Goal: Transaction & Acquisition: Purchase product/service

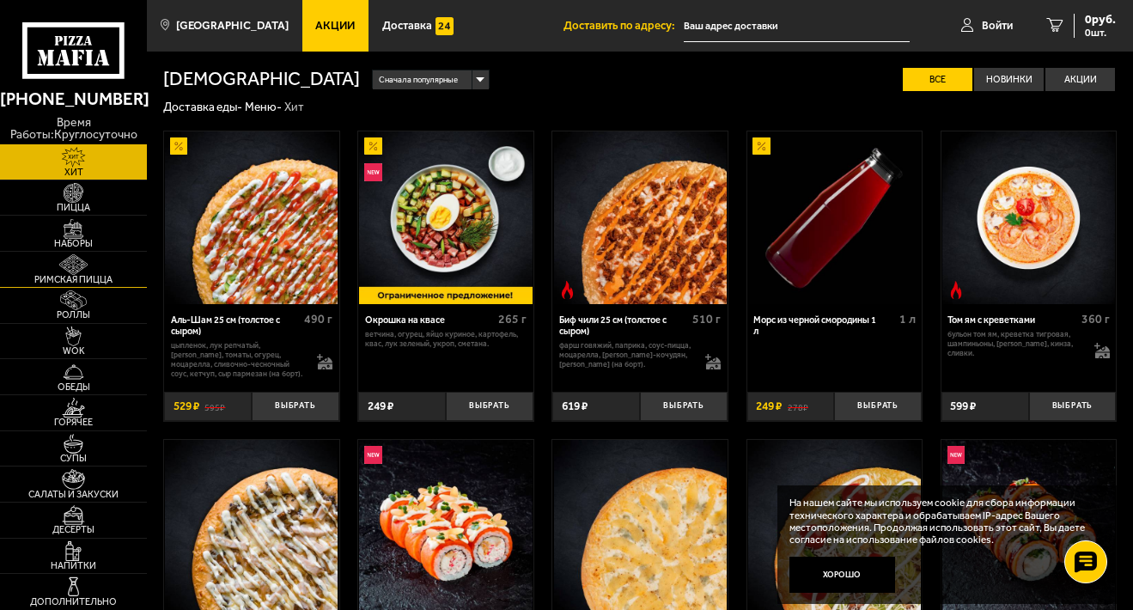
click at [96, 274] on img at bounding box center [74, 264] width 46 height 20
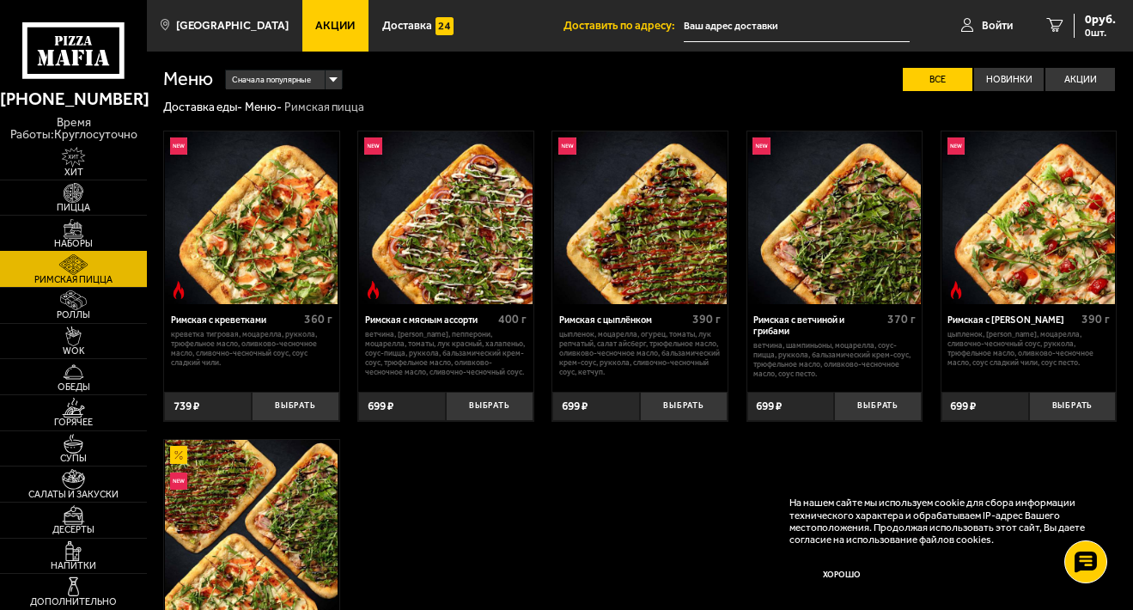
click at [102, 248] on span "Наборы" at bounding box center [73, 243] width 147 height 9
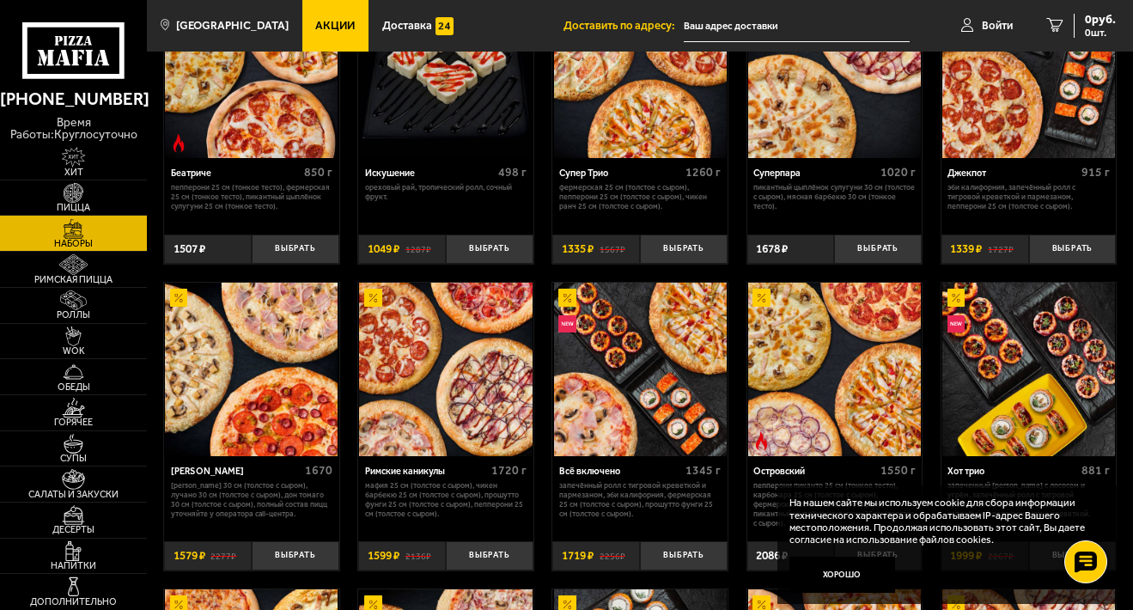
scroll to position [745, 0]
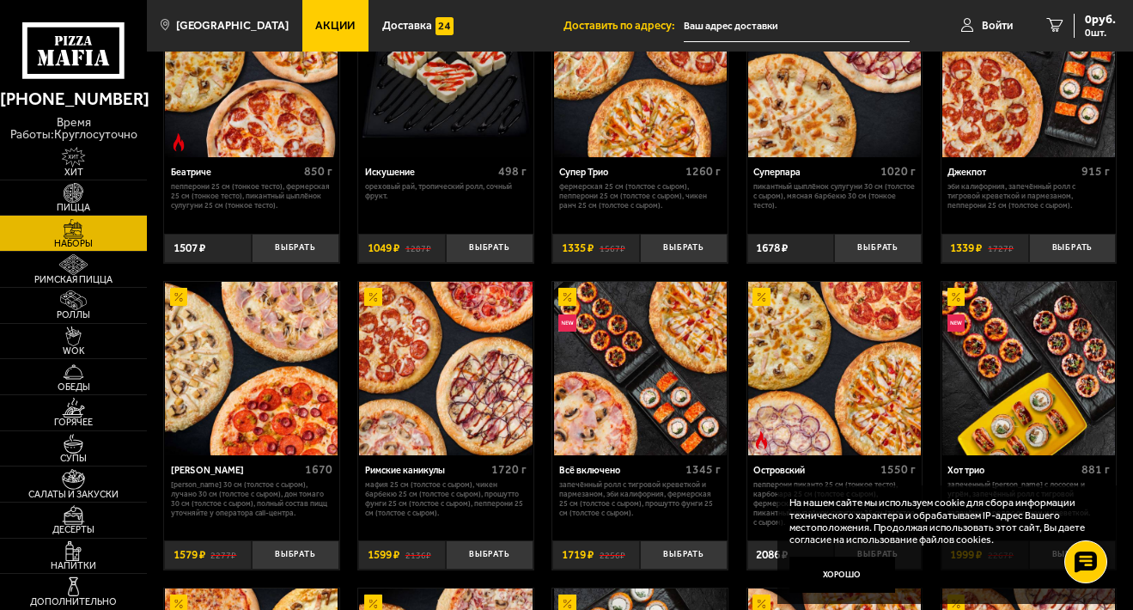
click at [283, 411] on img at bounding box center [251, 368] width 173 height 173
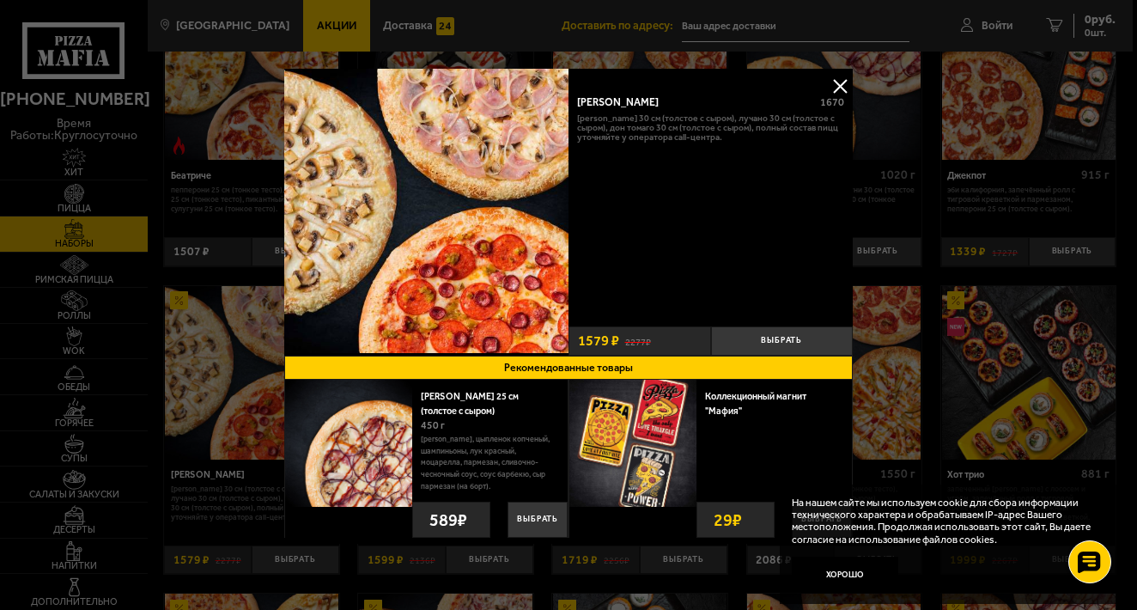
click at [837, 87] on button at bounding box center [840, 86] width 26 height 26
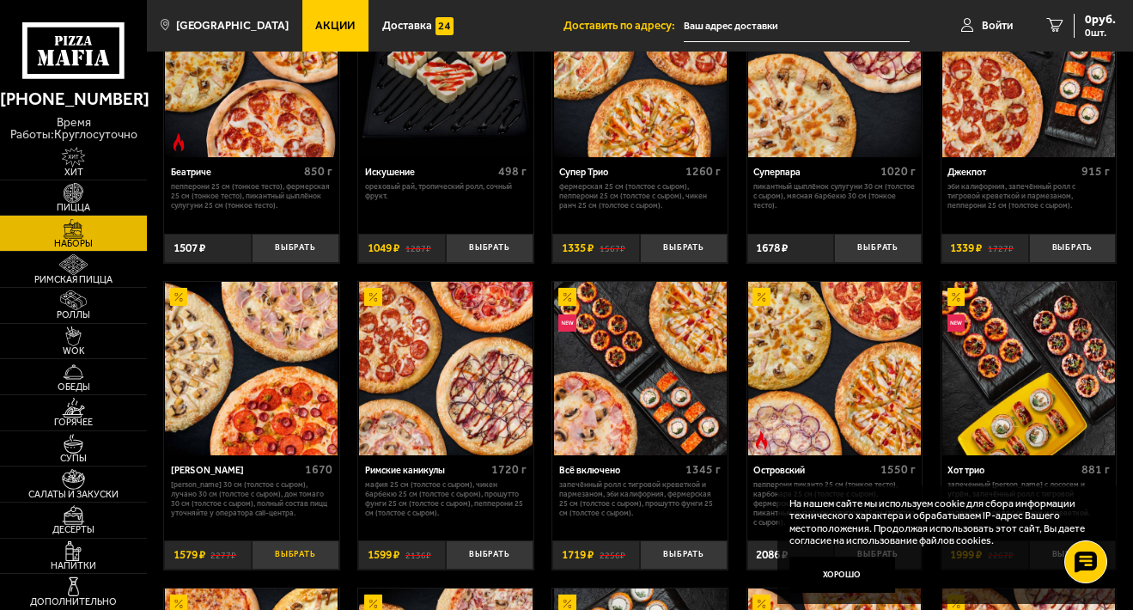
click at [285, 569] on button "Выбрать" at bounding box center [296, 554] width 88 height 29
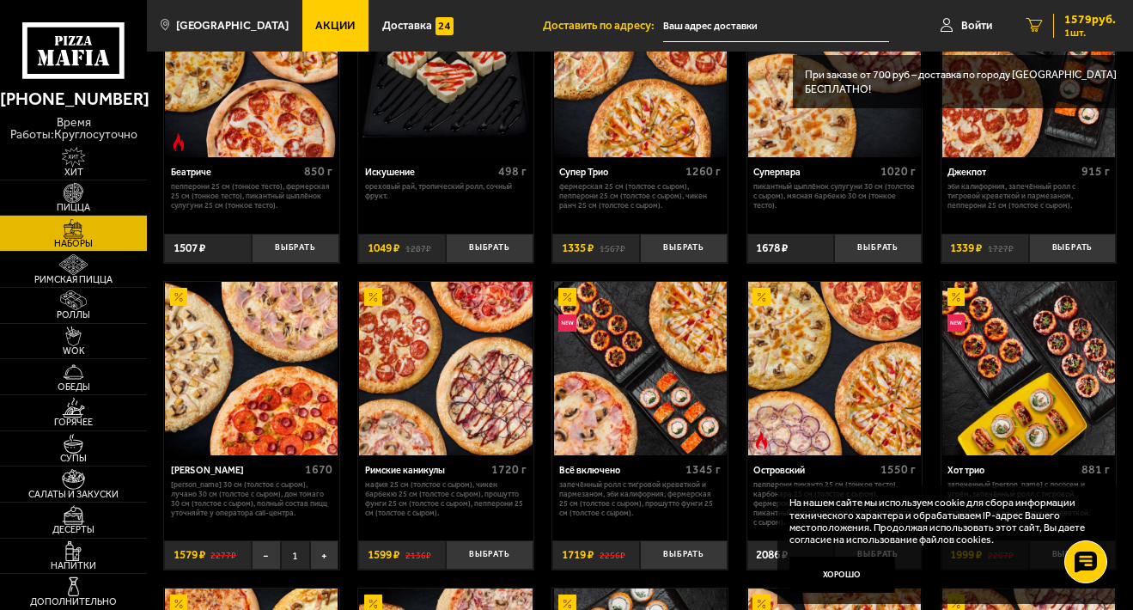
click at [1081, 38] on span "1 шт." at bounding box center [1090, 32] width 52 height 10
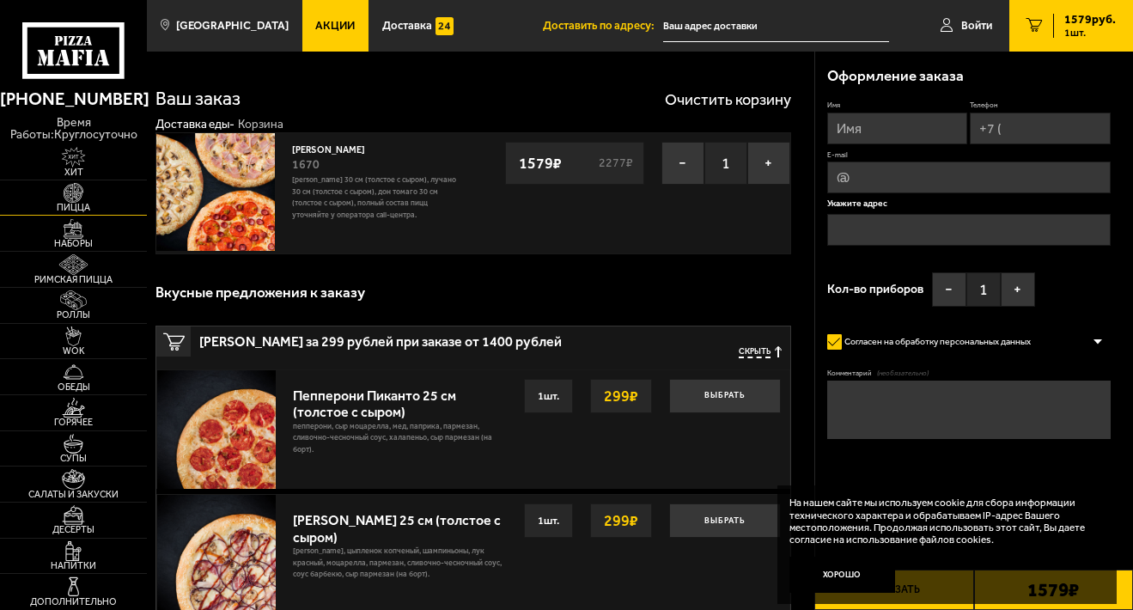
click at [104, 212] on span "Пицца" at bounding box center [73, 207] width 147 height 9
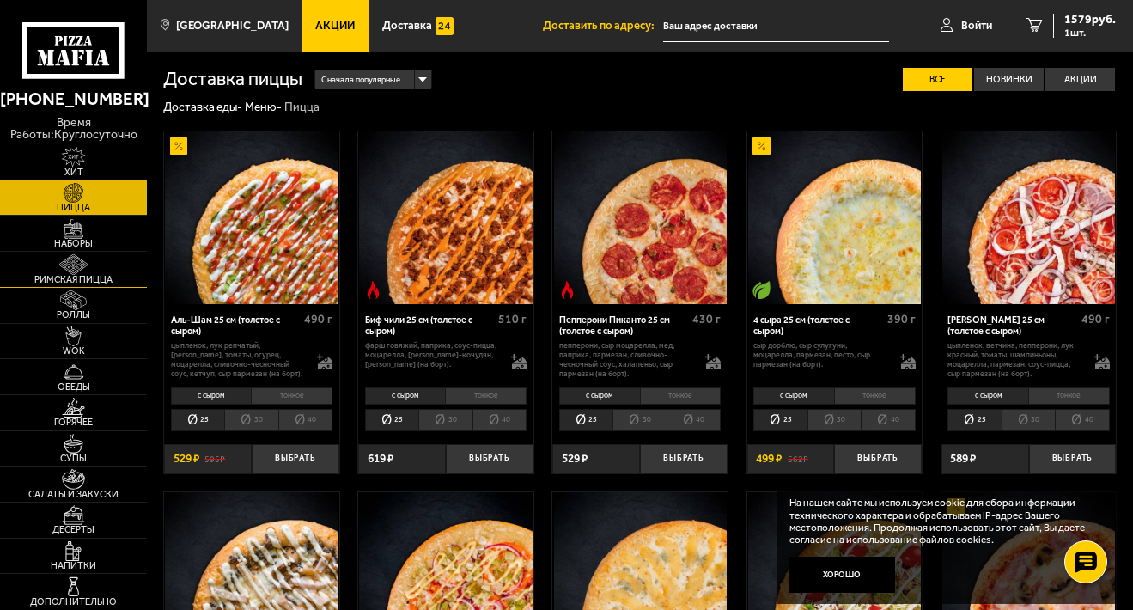
click at [96, 274] on img at bounding box center [74, 264] width 46 height 20
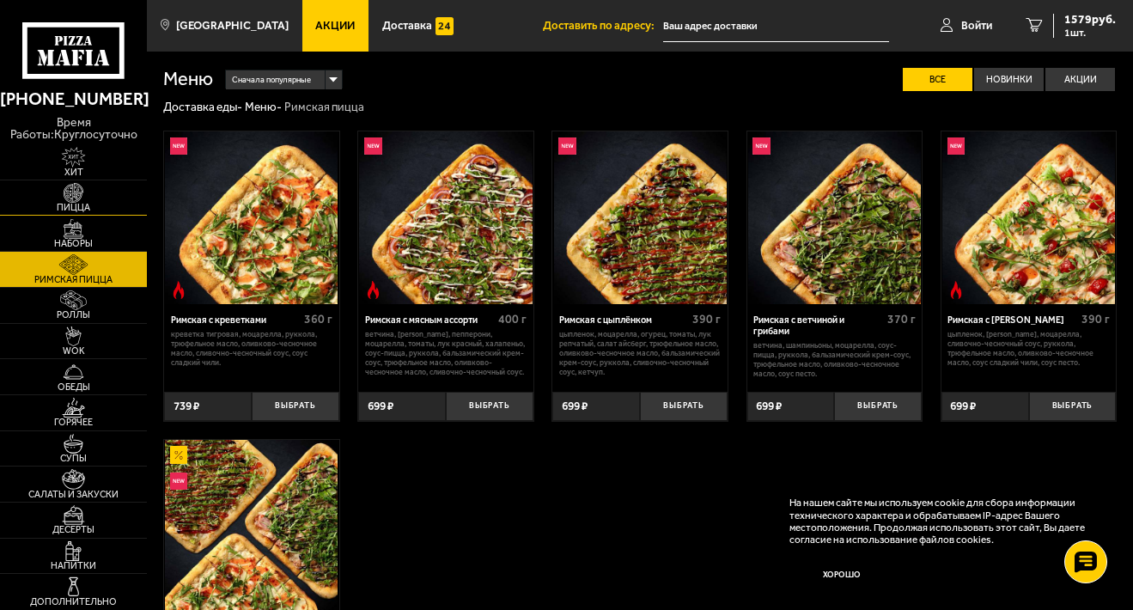
click at [96, 203] on img at bounding box center [74, 193] width 46 height 20
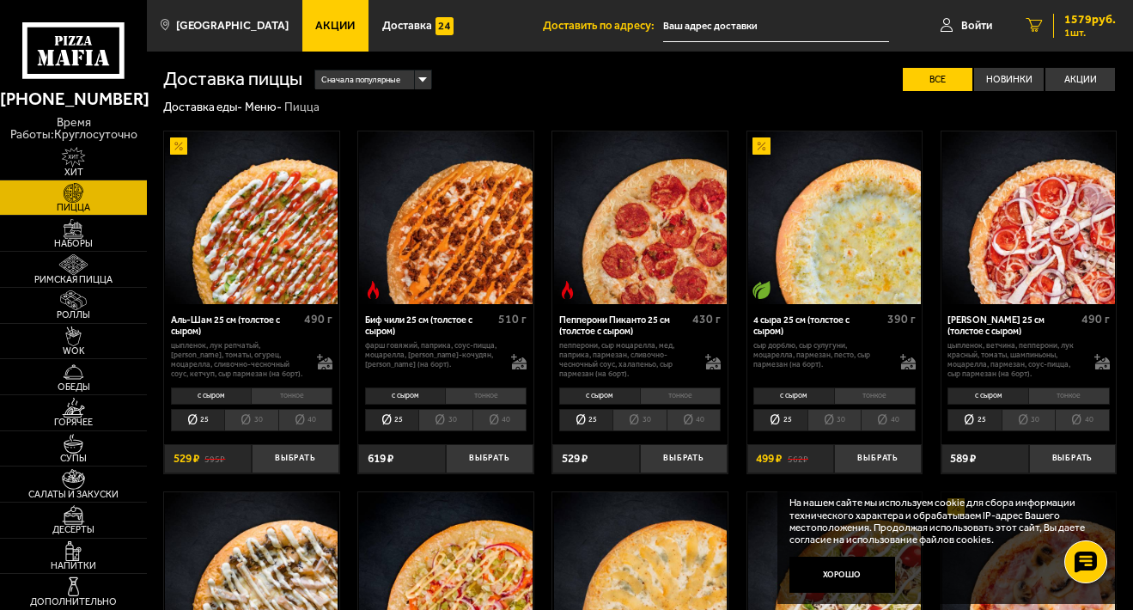
click at [1081, 26] on span "1579 руб." at bounding box center [1090, 20] width 52 height 12
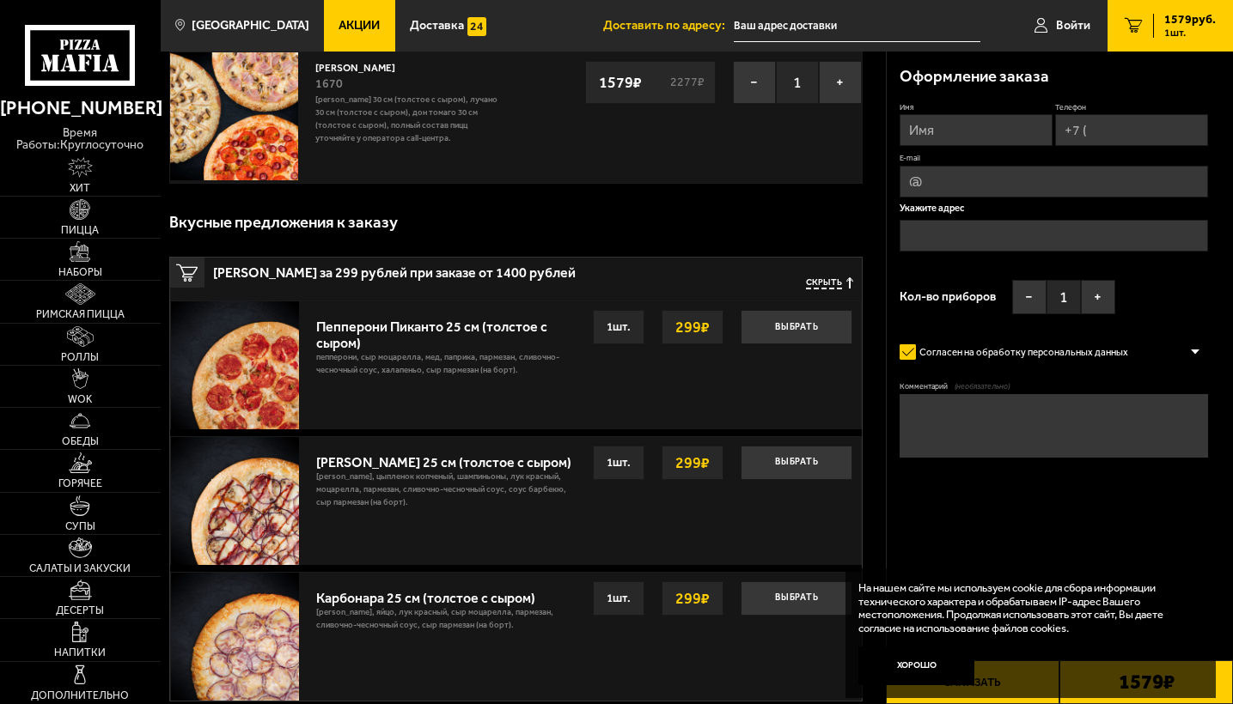
scroll to position [10, 0]
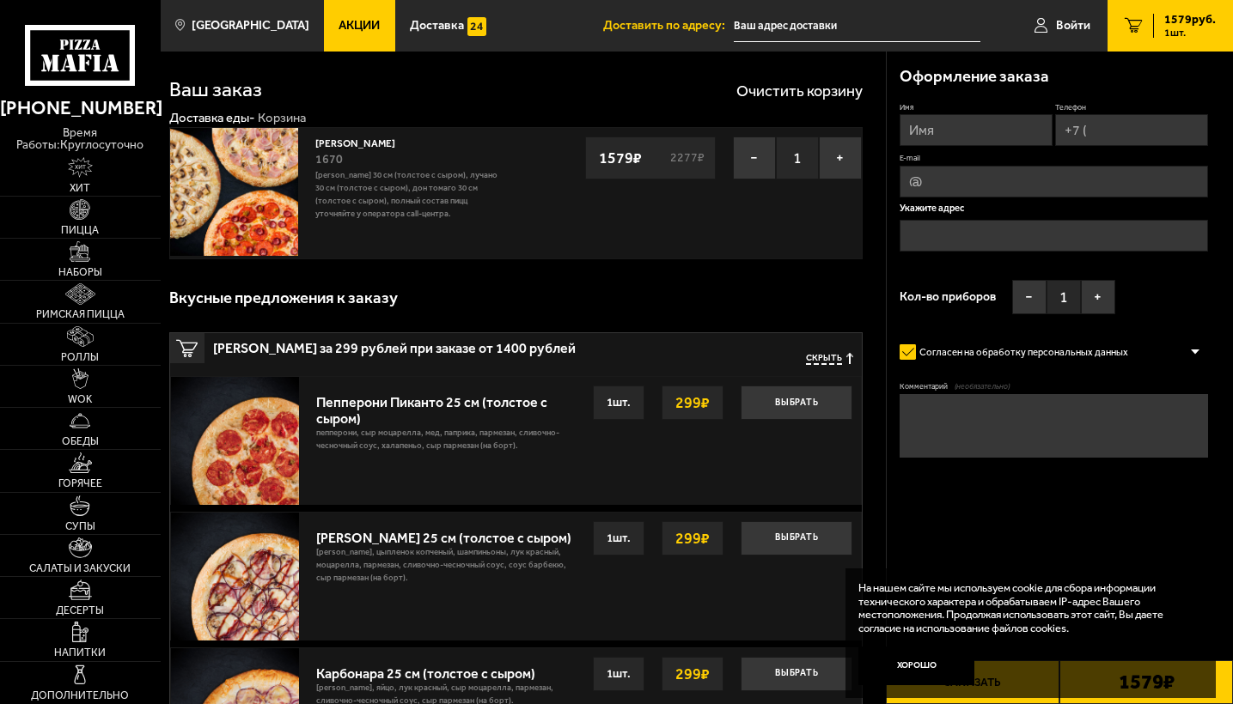
click at [965, 146] on input "Имя" at bounding box center [975, 130] width 153 height 32
click at [928, 609] on button "Хорошо" at bounding box center [916, 666] width 116 height 39
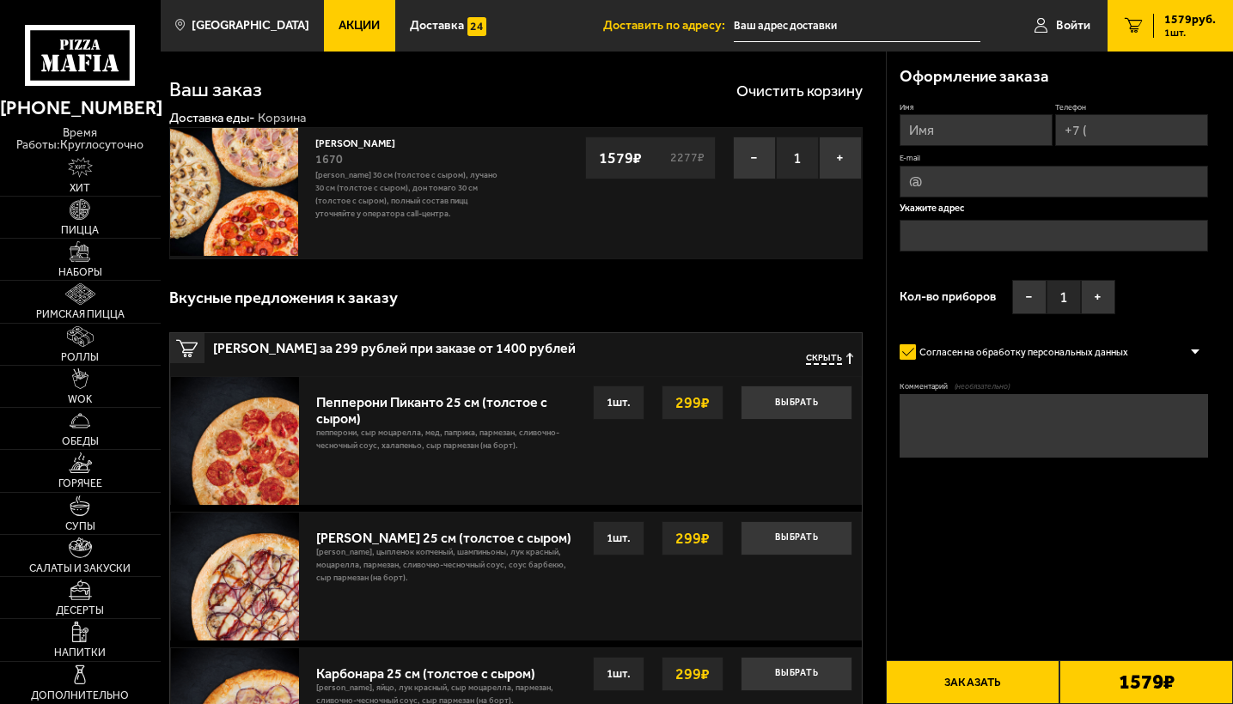
click at [989, 146] on input "Имя" at bounding box center [975, 130] width 153 height 32
type input "Юлия"
click at [1055, 146] on input "Телефон" at bounding box center [1131, 130] width 153 height 32
type input "+7 (911) 715-09-88"
click at [1016, 199] on fieldset "E-mail" at bounding box center [1053, 177] width 308 height 45
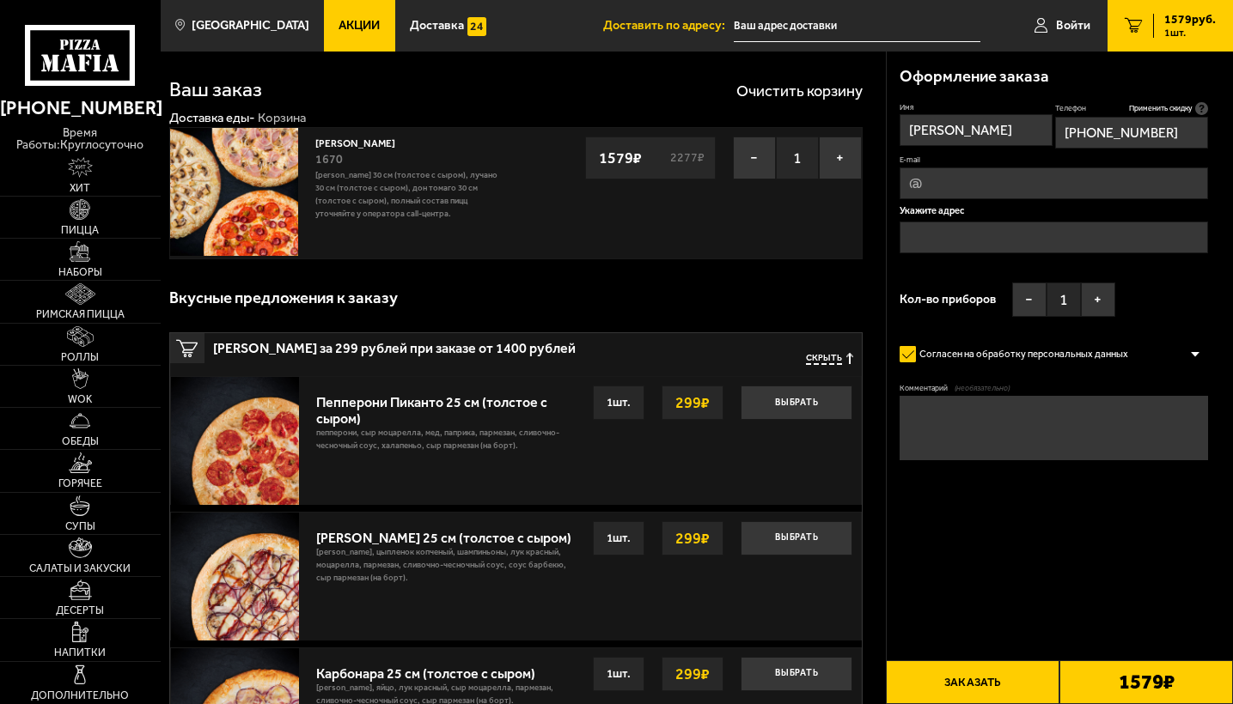
click at [1023, 199] on input "E-mail" at bounding box center [1053, 183] width 308 height 32
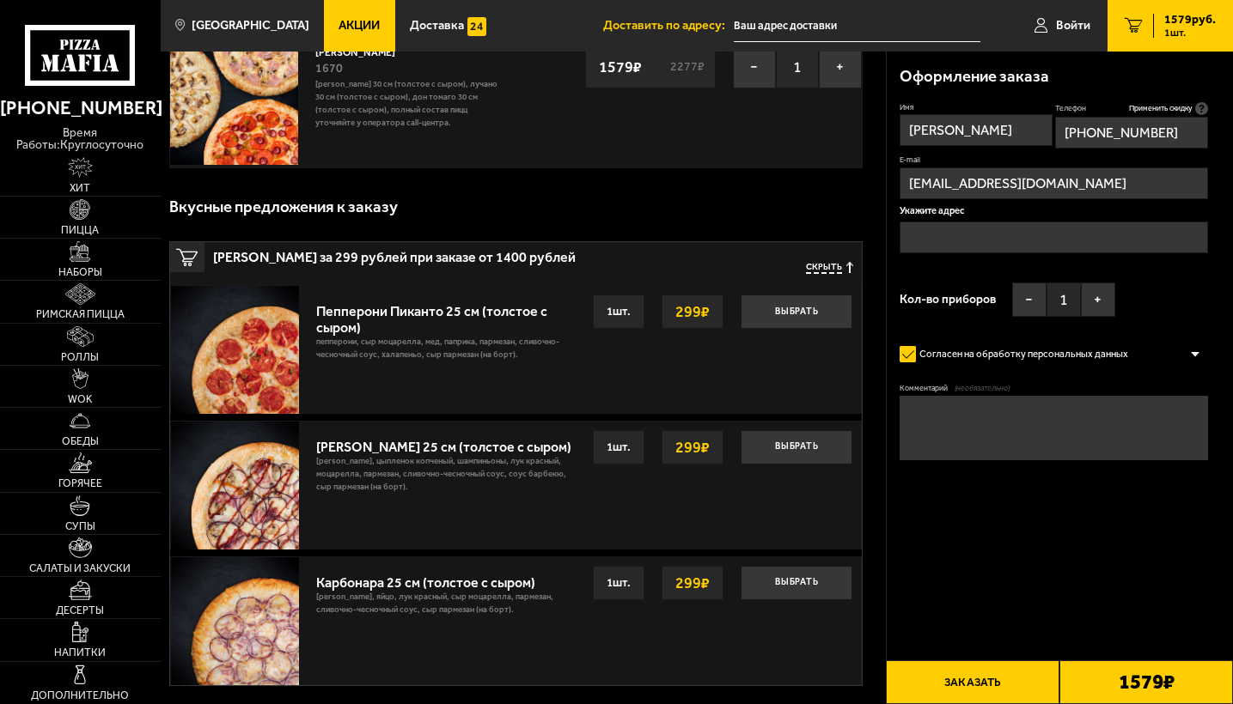
scroll to position [107, 0]
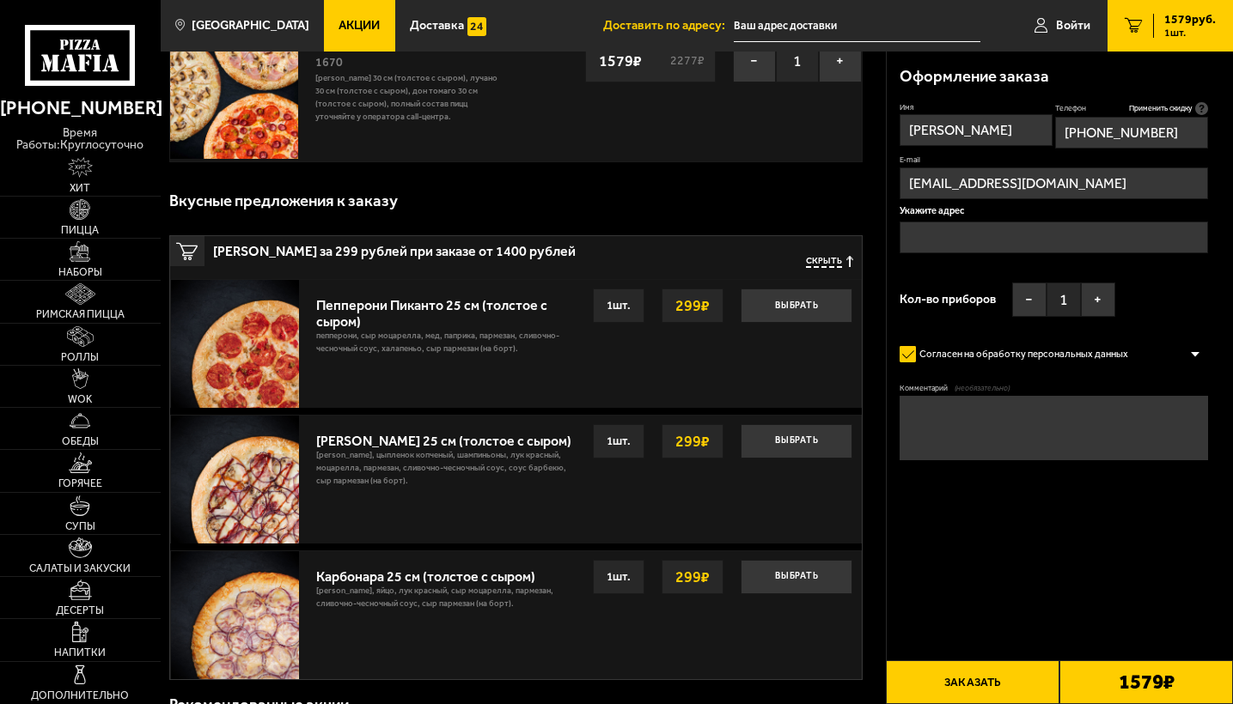
type input "yumalibbu@mail.ru"
click at [1053, 253] on input "text" at bounding box center [1053, 238] width 308 height 32
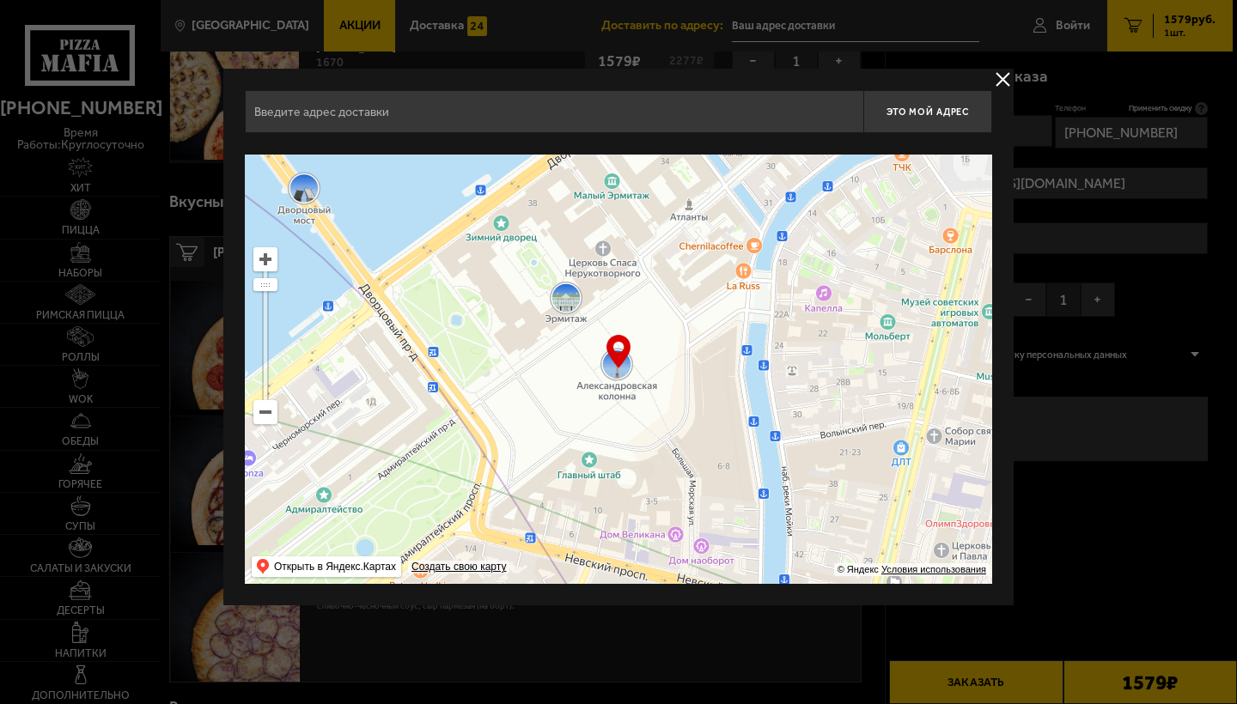
click at [574, 107] on input "text" at bounding box center [554, 111] width 618 height 43
type input "g"
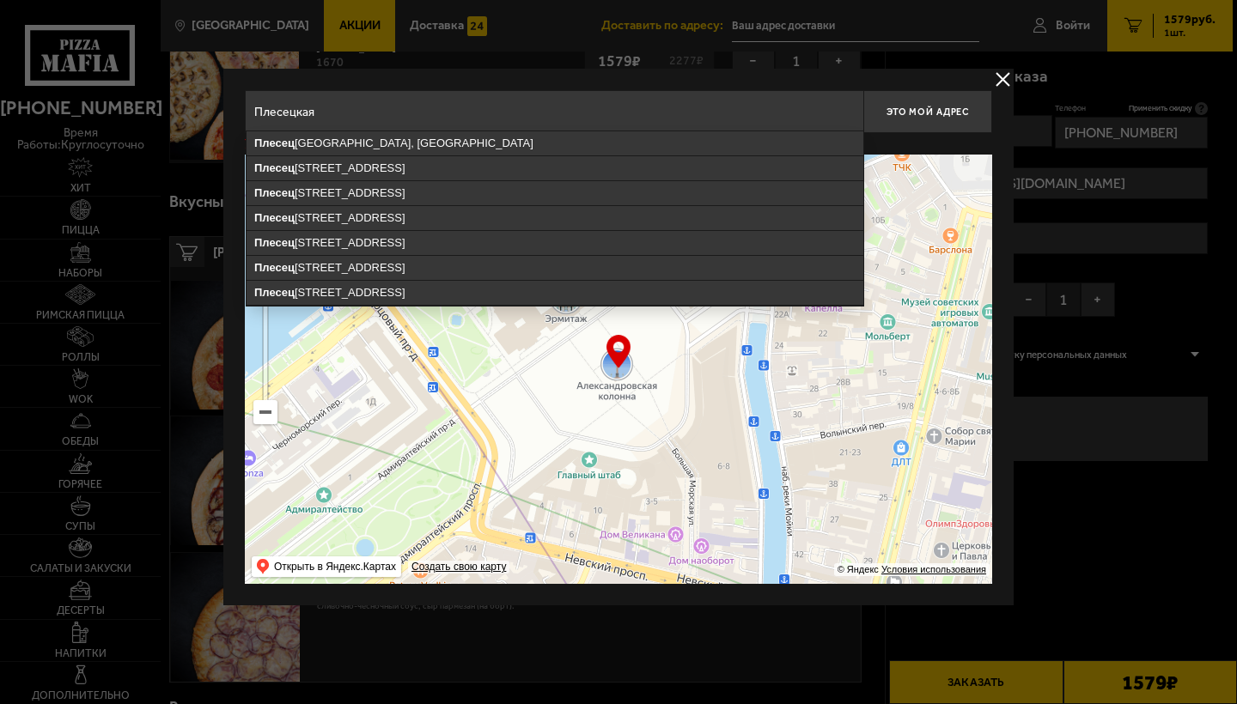
drag, startPoint x: 574, startPoint y: 107, endPoint x: 403, endPoint y: 193, distance: 191.7
click at [403, 193] on ymaps "Плесец кая улица, 20к1, Санкт-Петербург" at bounding box center [555, 193] width 617 height 24
type input "Санкт-Петербург, Плесецкая улица, 20к1"
type input "Плесецкая улица, 20к1"
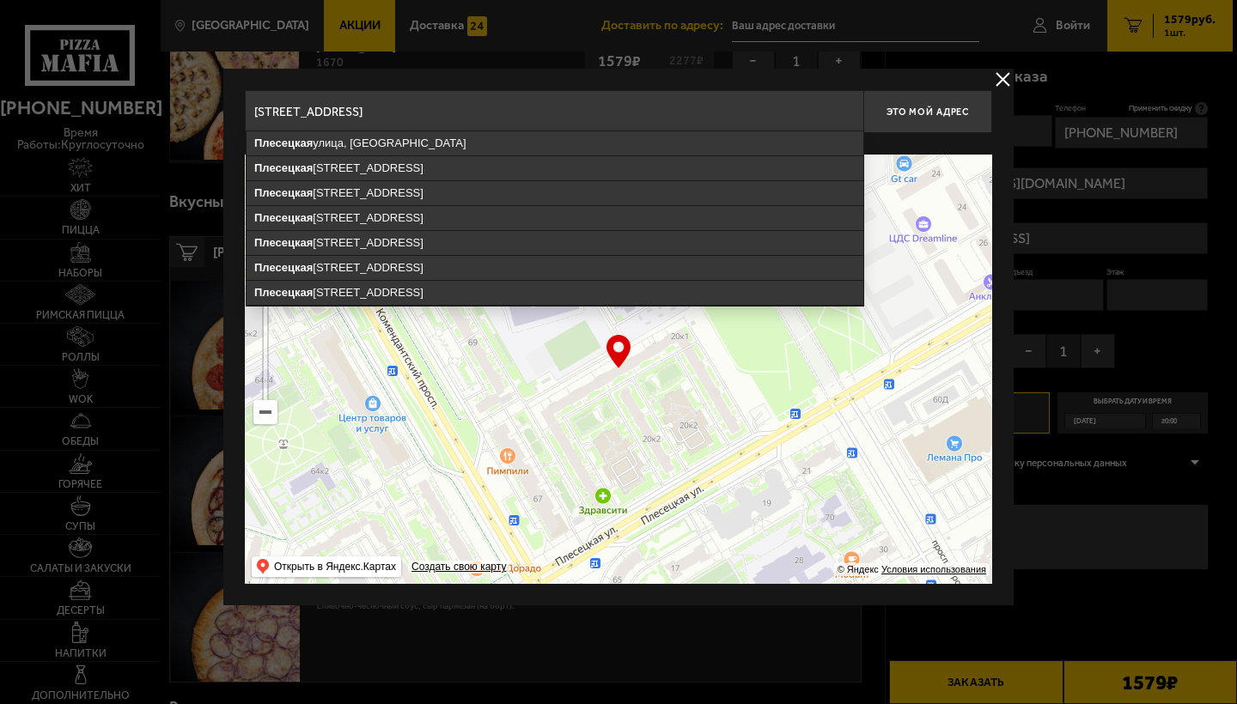
click at [1132, 156] on div at bounding box center [618, 352] width 1237 height 704
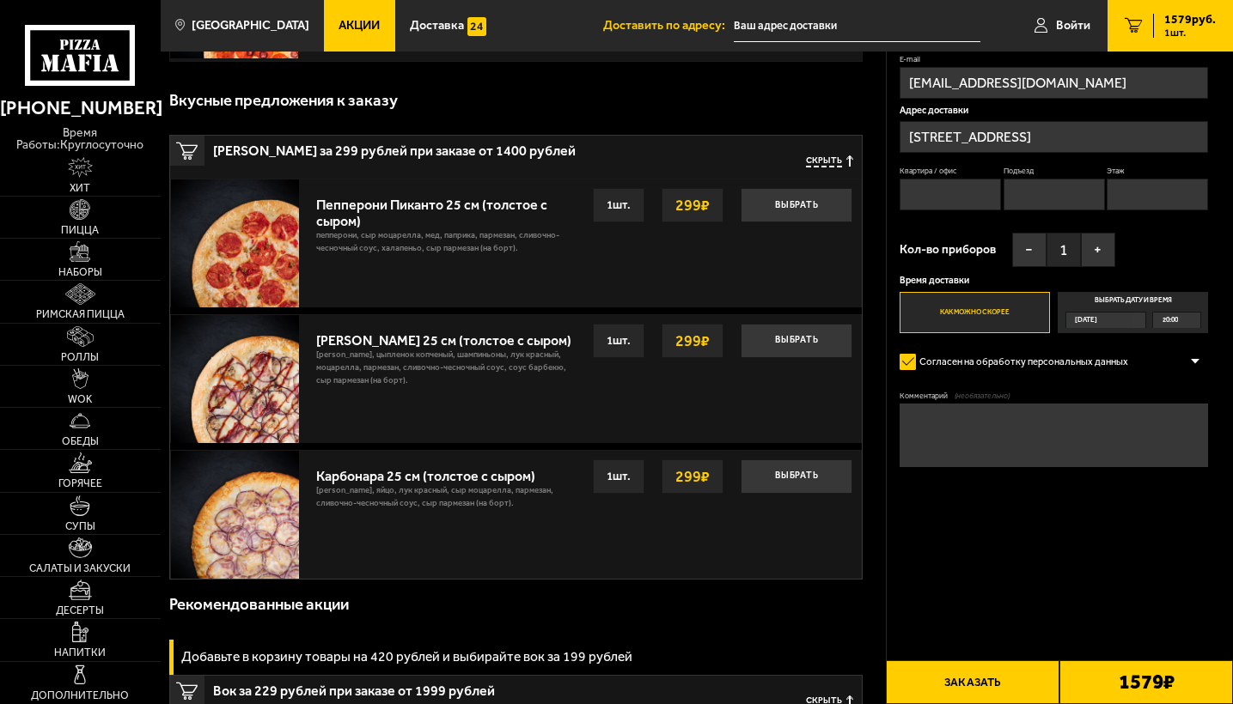
scroll to position [236, 0]
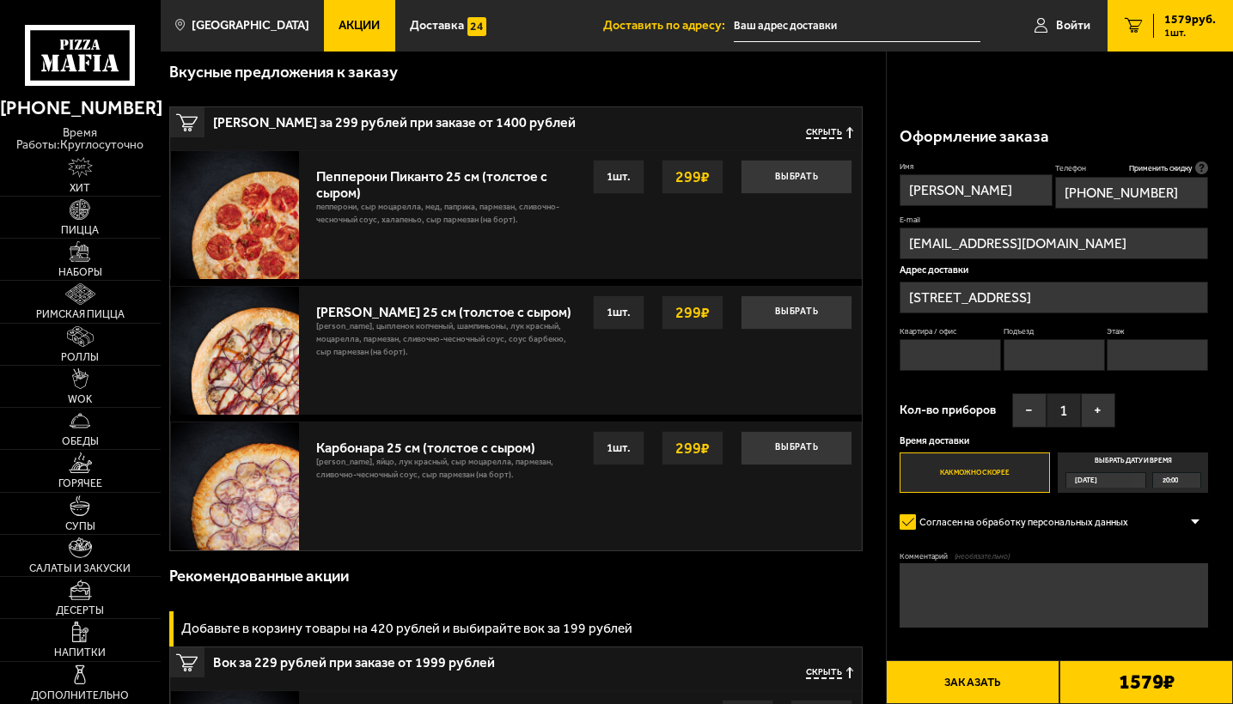
click at [959, 339] on input "Квартира / офис" at bounding box center [949, 355] width 101 height 32
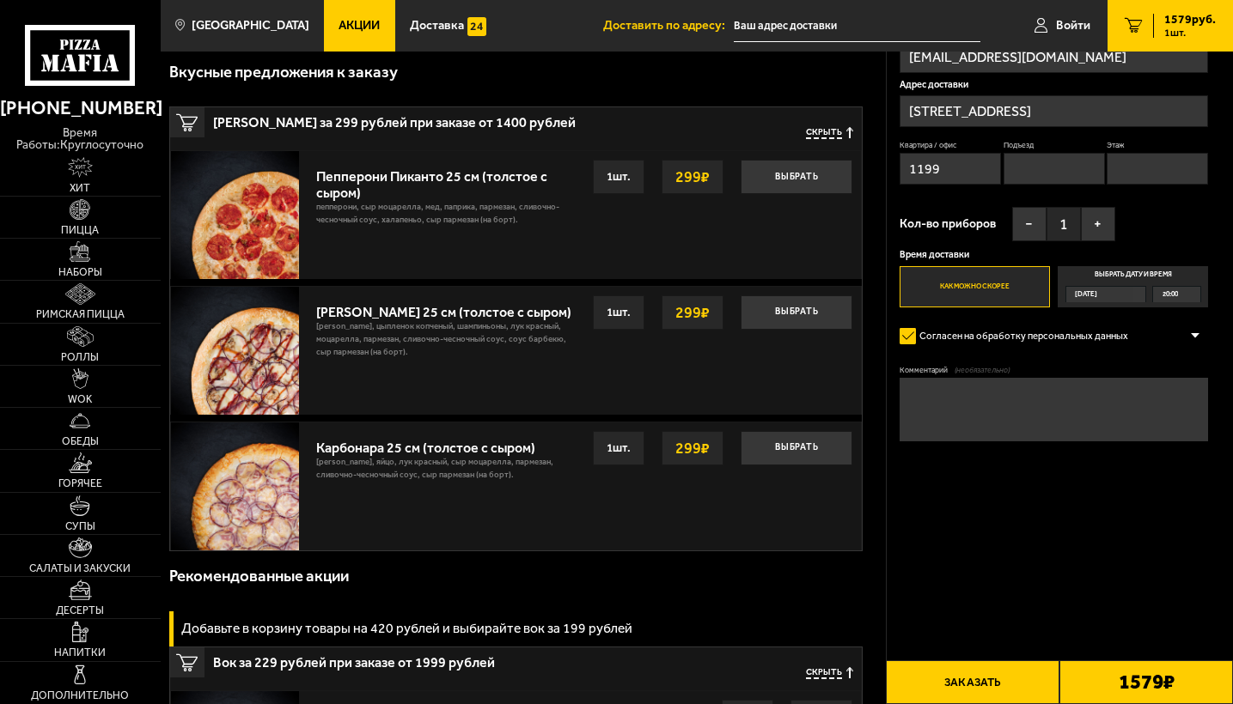
type input "1199"
click at [1105, 185] on input "Подъезд" at bounding box center [1053, 169] width 101 height 32
type input "7"
click at [1106, 185] on input "Этаж" at bounding box center [1156, 169] width 101 height 32
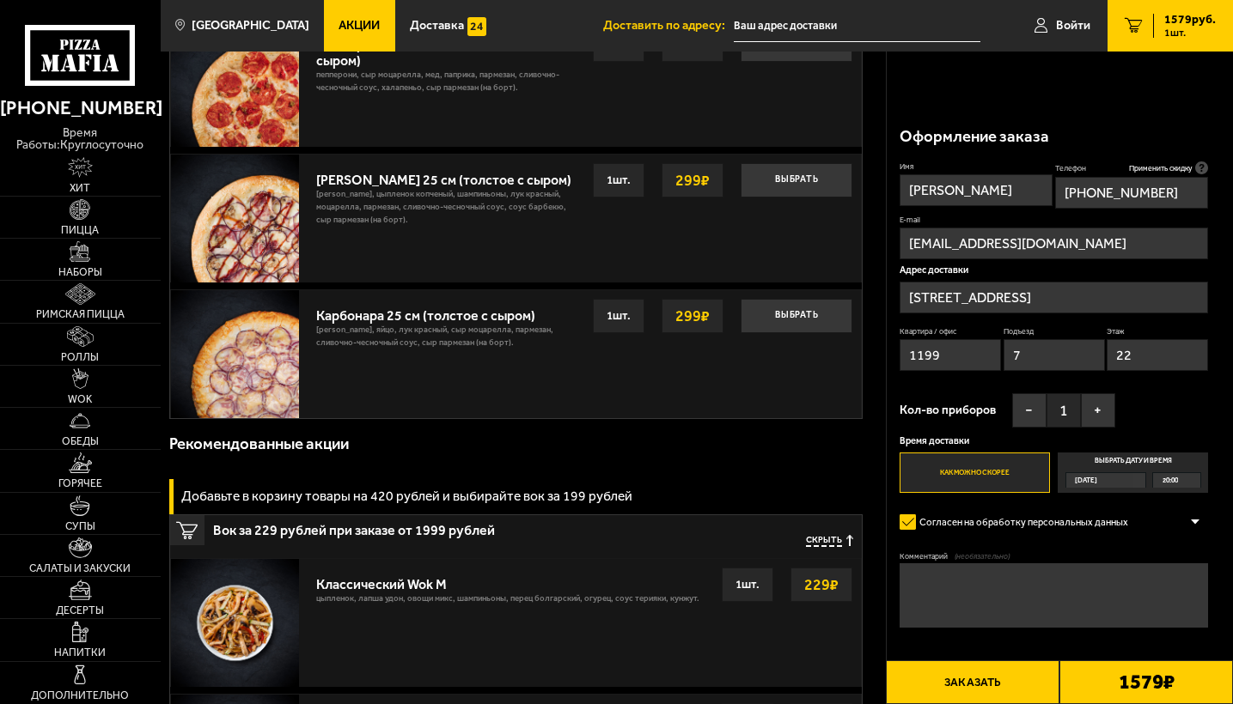
scroll to position [371, 0]
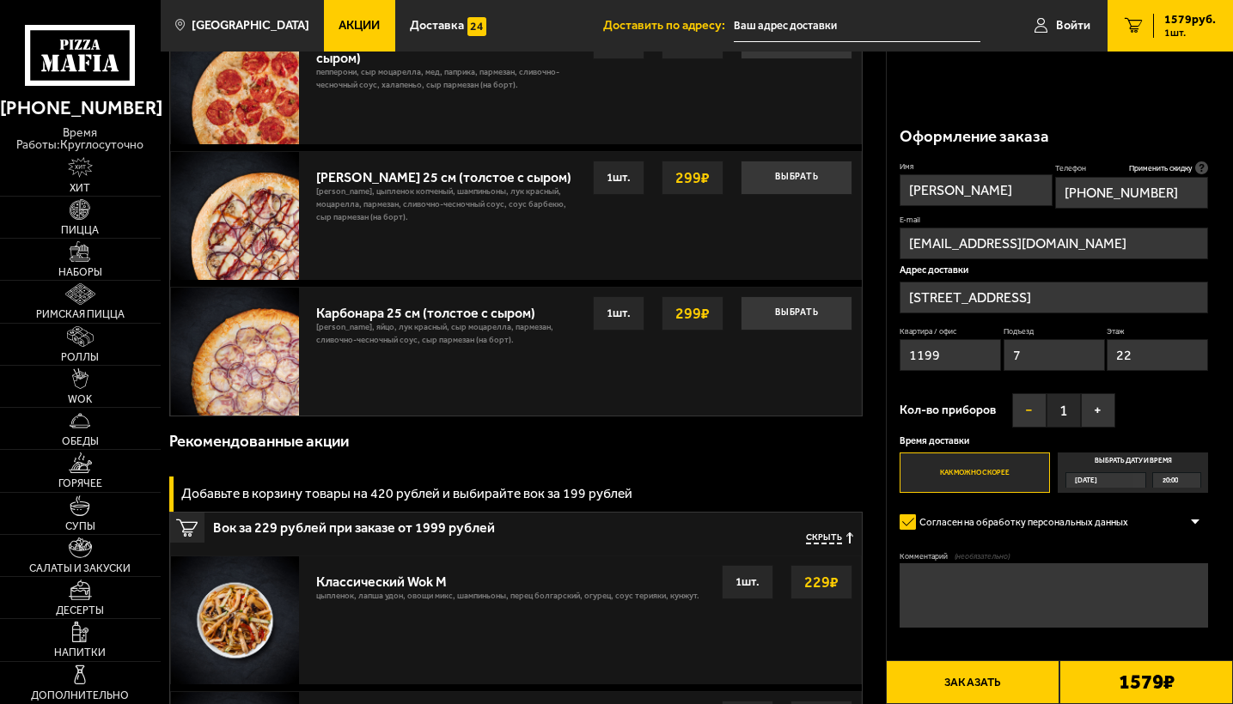
type input "22"
click at [1043, 393] on button "−" at bounding box center [1029, 410] width 34 height 34
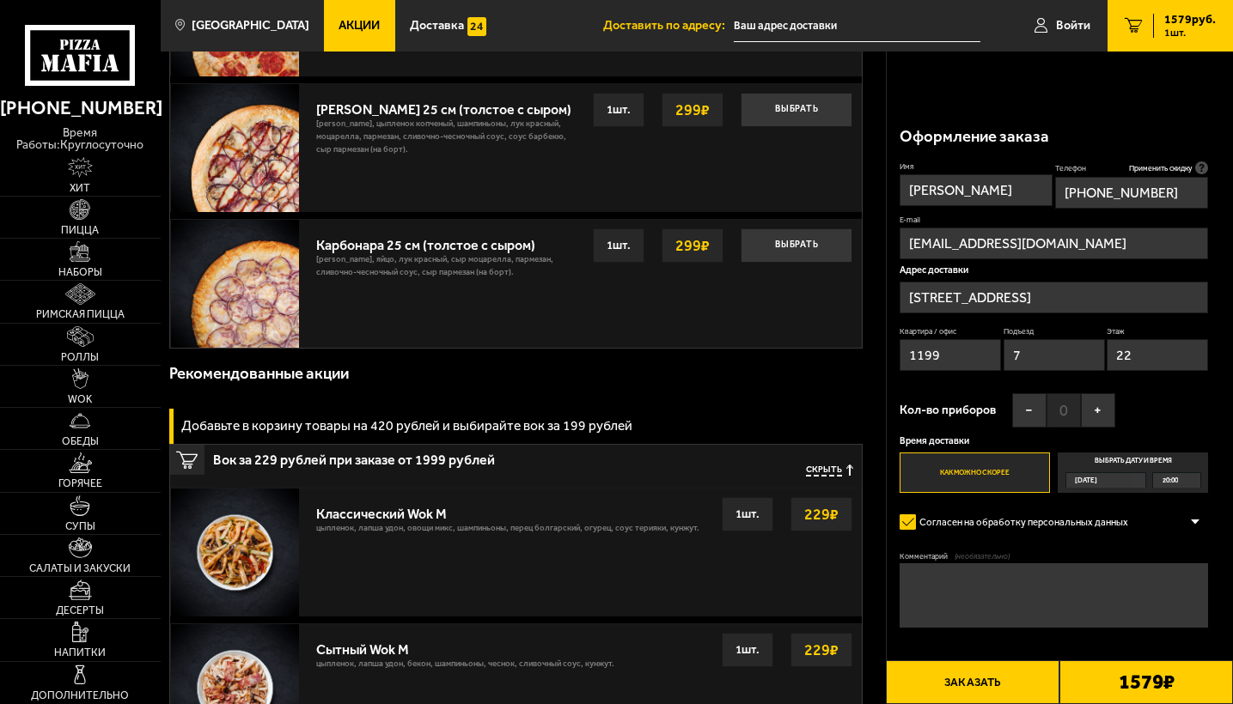
scroll to position [466, 0]
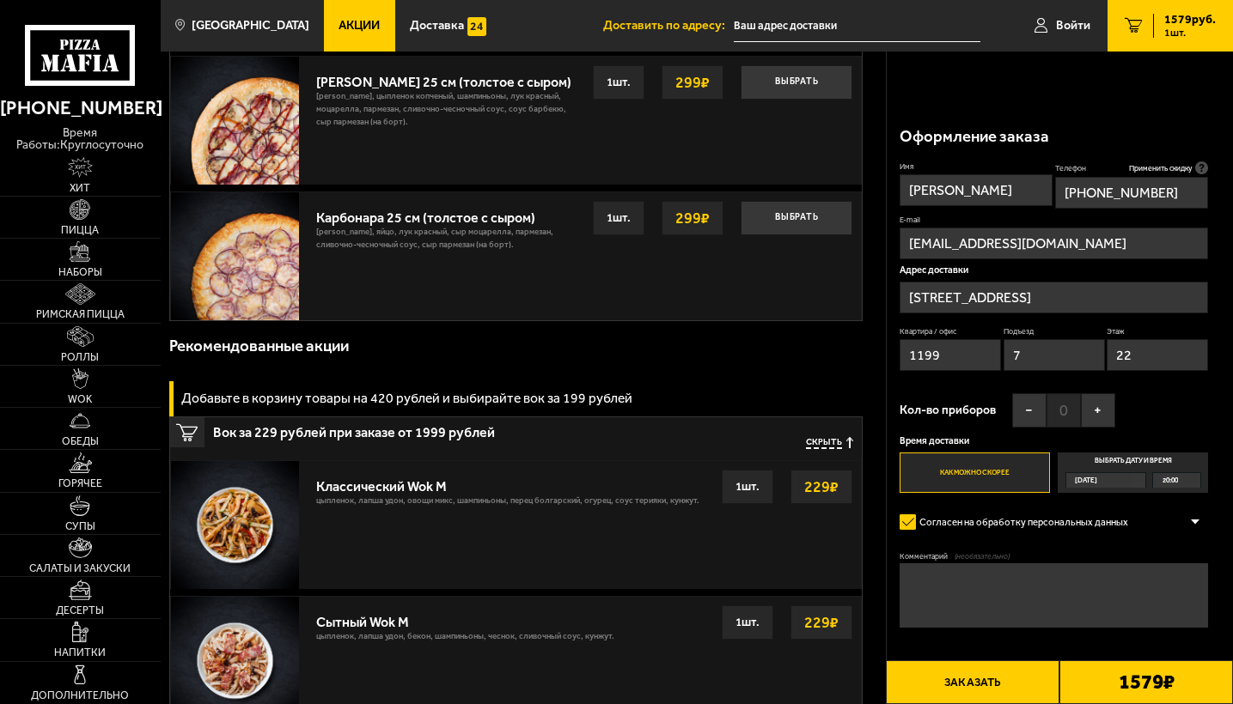
click at [1003, 461] on label "Как можно скорее" at bounding box center [974, 473] width 150 height 41
click at [0, 0] on input "Как можно скорее" at bounding box center [0, 0] width 0 height 0
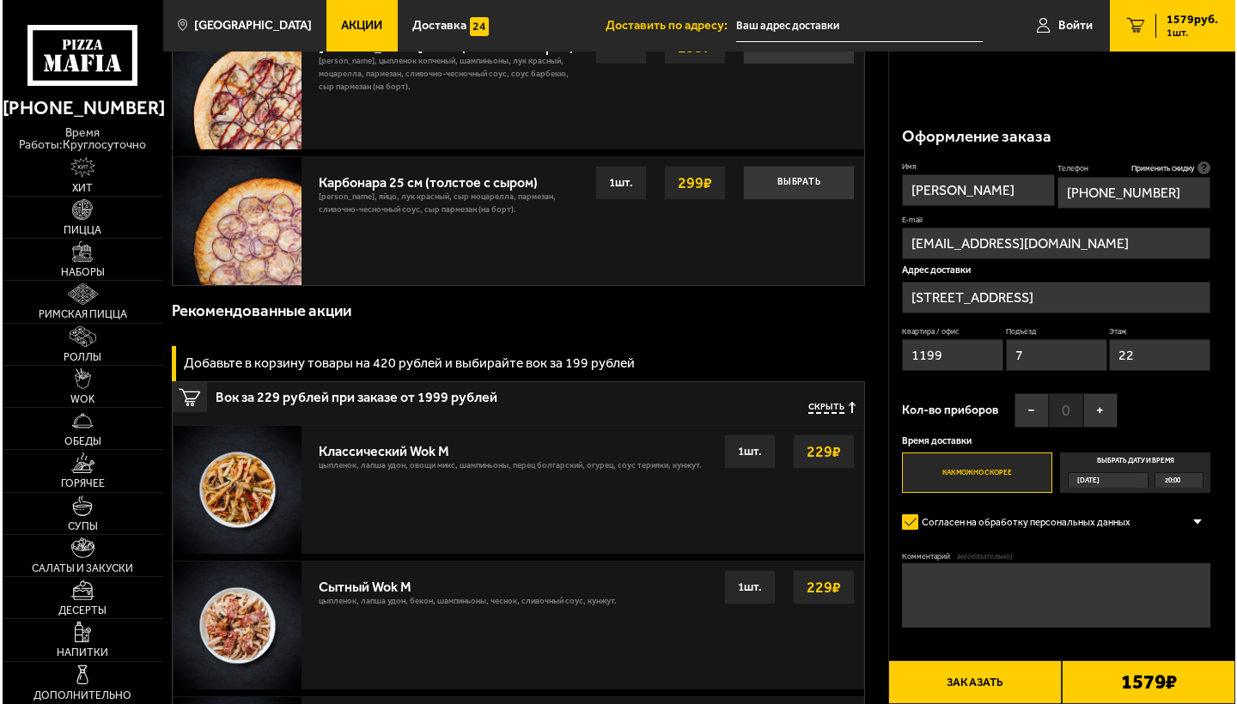
scroll to position [511, 0]
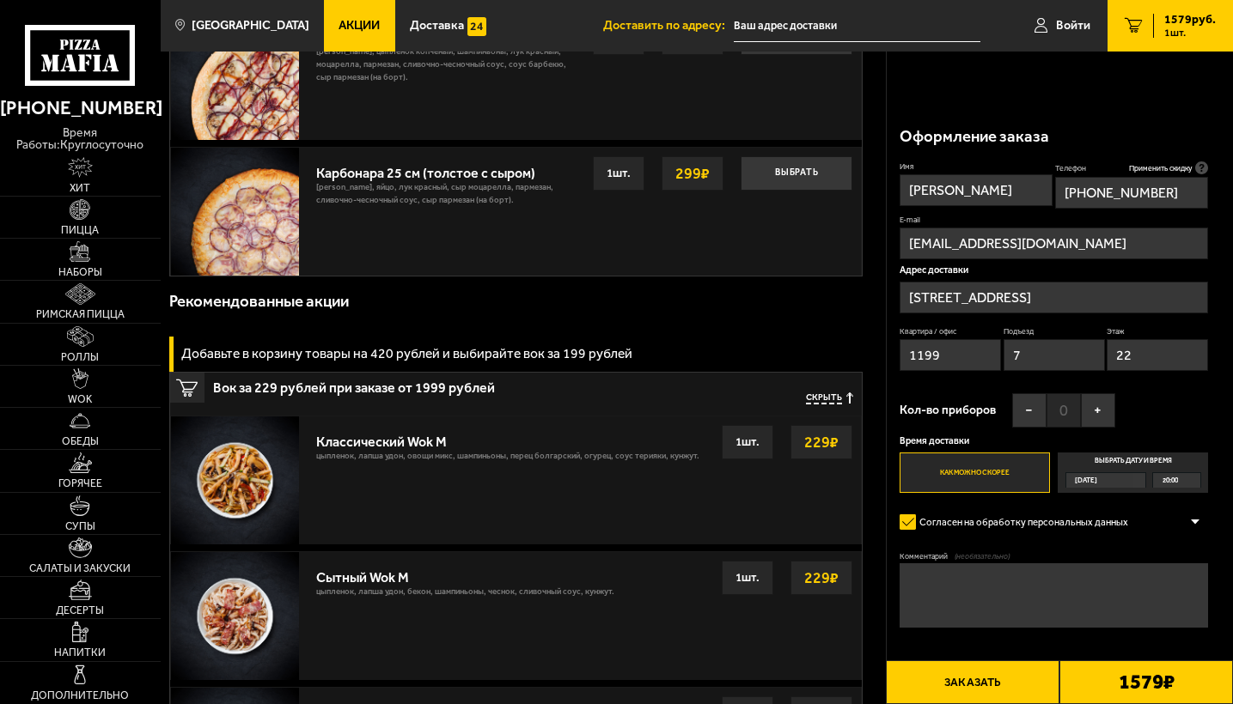
click at [1027, 609] on button "Заказать" at bounding box center [973, 683] width 174 height 44
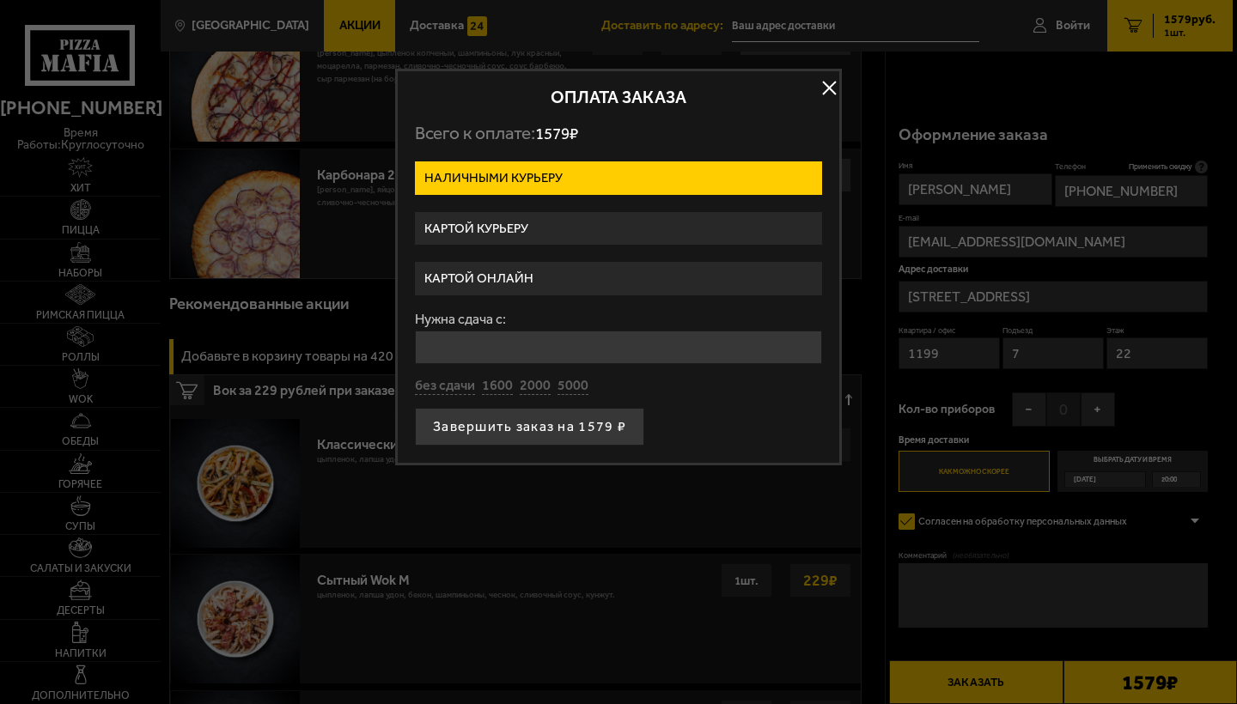
click at [514, 244] on label "Картой курьеру" at bounding box center [618, 228] width 407 height 33
click at [0, 0] on input "Картой курьеру" at bounding box center [0, 0] width 0 height 0
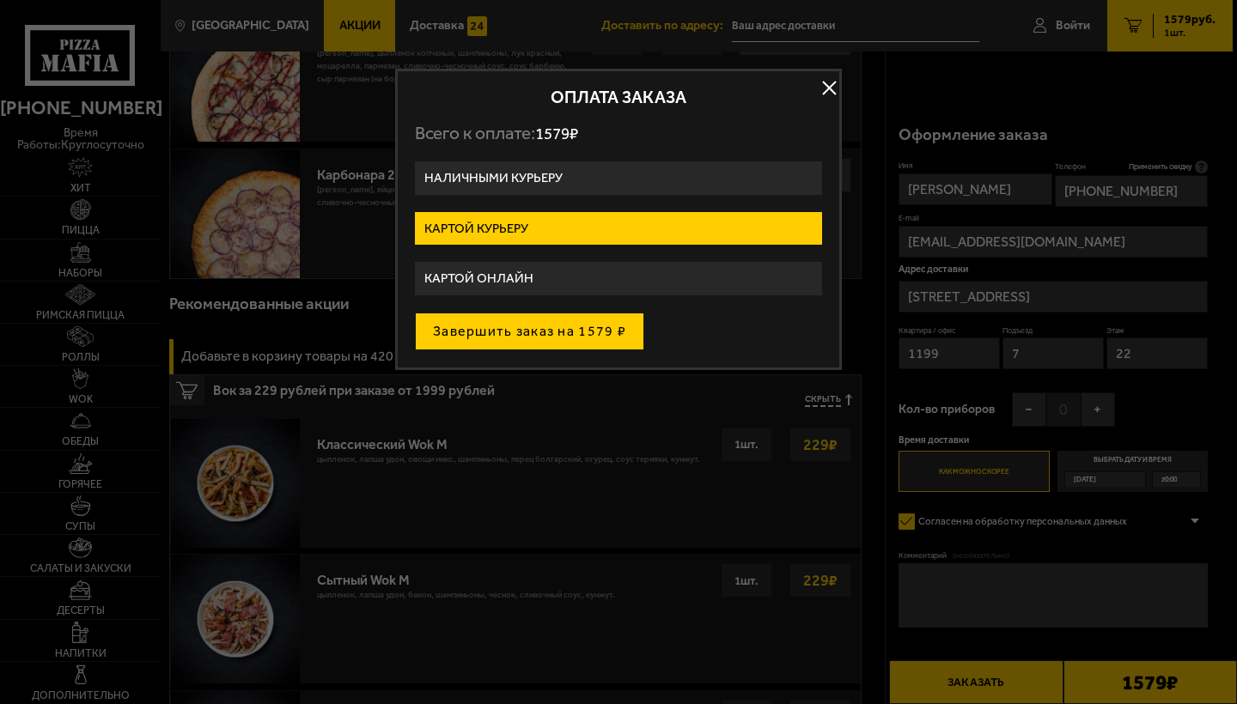
click at [576, 350] on button "Завершить заказ на 1579 ₽" at bounding box center [529, 332] width 229 height 38
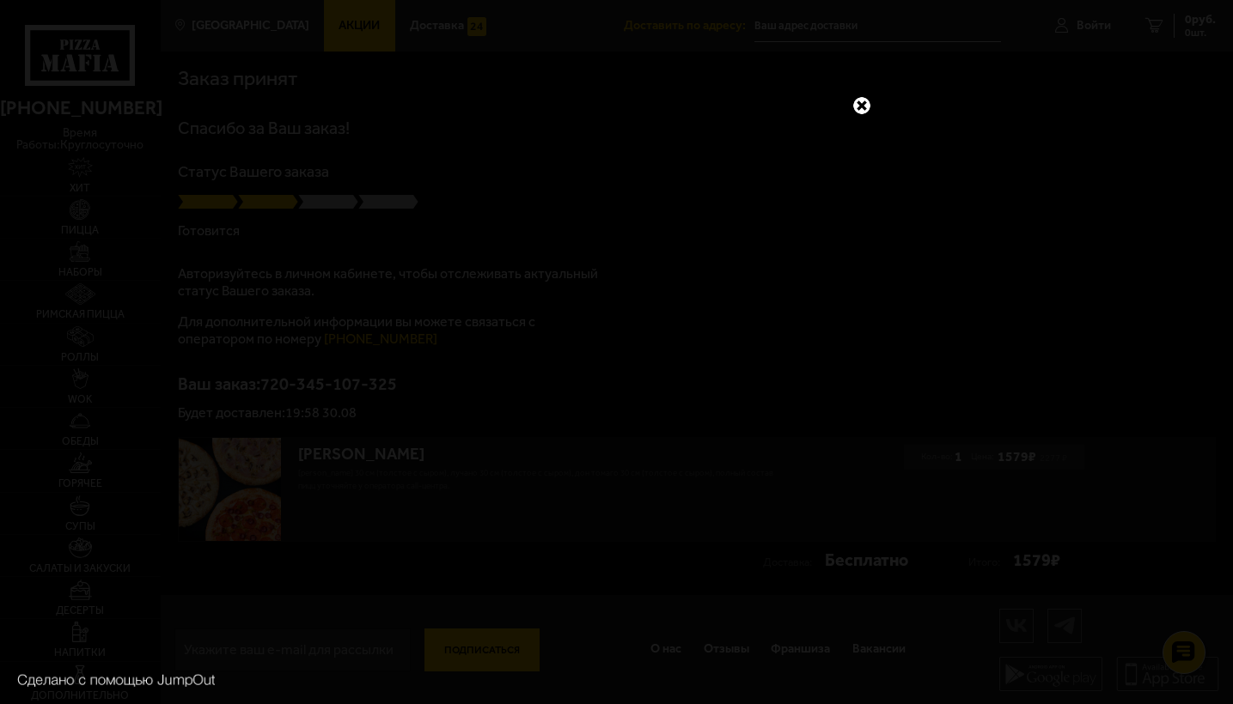
click at [860, 108] on link at bounding box center [861, 105] width 22 height 22
